Goal: Task Accomplishment & Management: Manage account settings

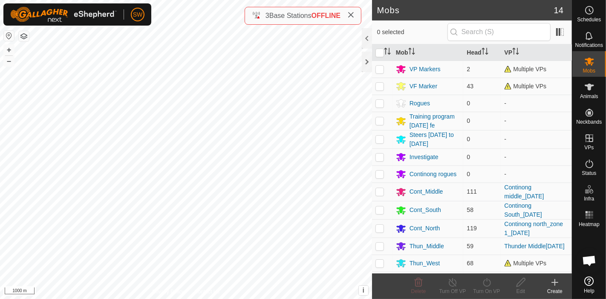
click at [366, 66] on div at bounding box center [367, 62] width 10 height 20
click at [366, 63] on div at bounding box center [367, 62] width 10 height 20
